Goal: Entertainment & Leisure: Consume media (video, audio)

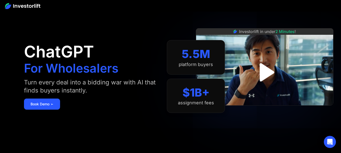
click at [266, 73] on img "open lightbox" at bounding box center [264, 72] width 33 height 33
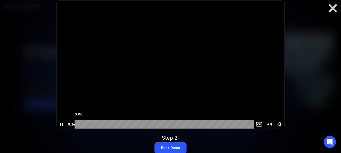
click at [79, 125] on div "0:00" at bounding box center [165, 124] width 173 height 9
click at [259, 125] on icon "Show captions menu" at bounding box center [258, 125] width 1 height 2
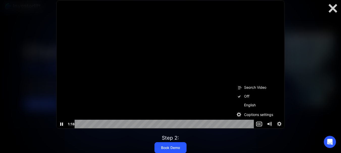
click at [247, 96] on label "Off" at bounding box center [259, 96] width 51 height 9
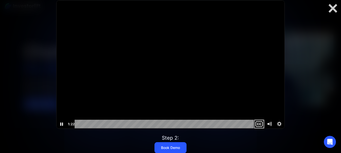
click at [260, 125] on icon "Show captions menu" at bounding box center [260, 125] width 1 height 2
click at [249, 105] on label "English" at bounding box center [259, 105] width 51 height 9
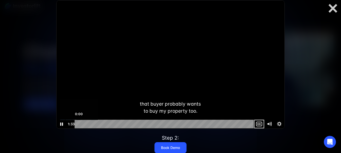
click at [79, 124] on div "0:00" at bounding box center [165, 124] width 173 height 9
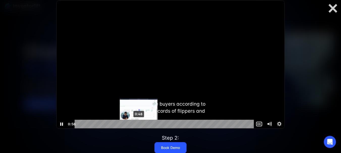
click at [139, 124] on div "0:48" at bounding box center [165, 124] width 173 height 9
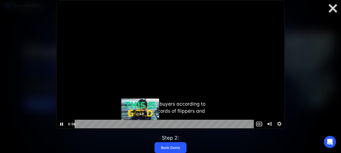
click at [140, 124] on div "0:49" at bounding box center [165, 124] width 173 height 9
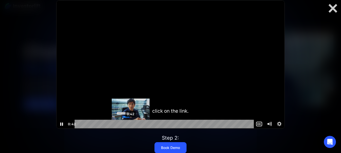
click at [131, 124] on div "0:42" at bounding box center [165, 124] width 173 height 9
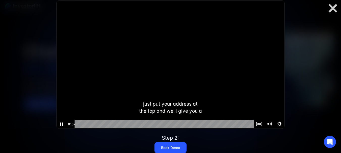
click at [128, 113] on div at bounding box center [171, 64] width 228 height 128
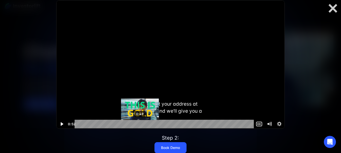
click at [140, 124] on div "0:49" at bounding box center [165, 124] width 173 height 9
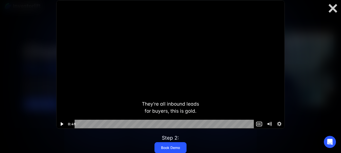
click at [62, 124] on icon "Play Video" at bounding box center [62, 124] width 3 height 4
click at [62, 124] on icon "Pause" at bounding box center [61, 124] width 3 height 3
click at [62, 125] on icon "Play Video" at bounding box center [62, 124] width 3 height 4
